Goal: Task Accomplishment & Management: Use online tool/utility

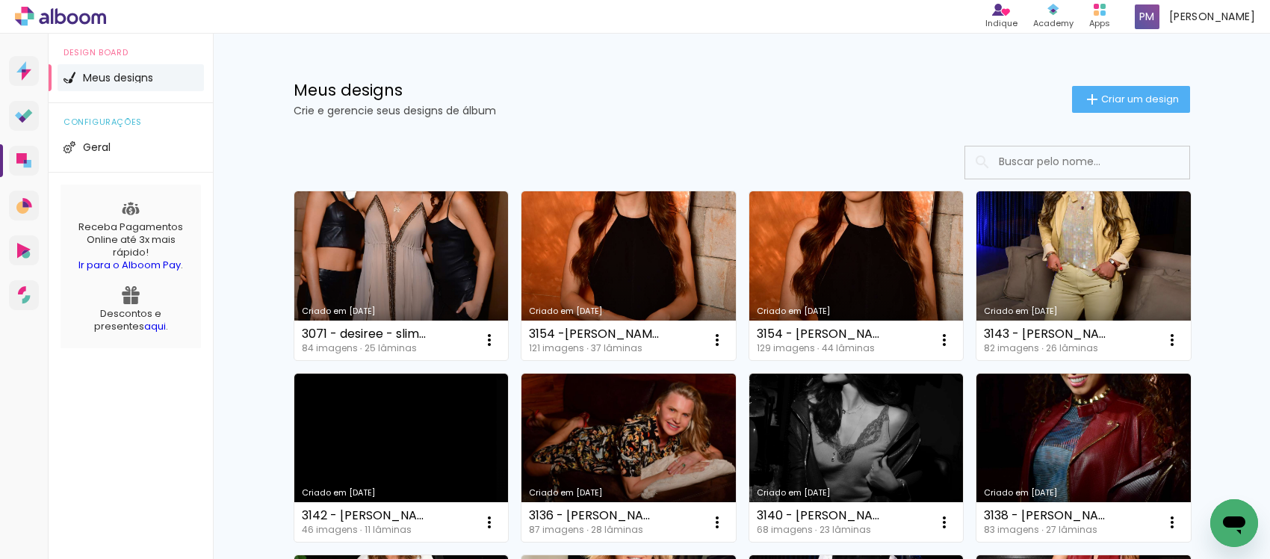
click at [1046, 252] on link "Criado em [DATE]" at bounding box center [1083, 275] width 214 height 169
click at [1065, 264] on link "Criado em [DATE]" at bounding box center [1083, 275] width 214 height 169
